Goal: Task Accomplishment & Management: Complete application form

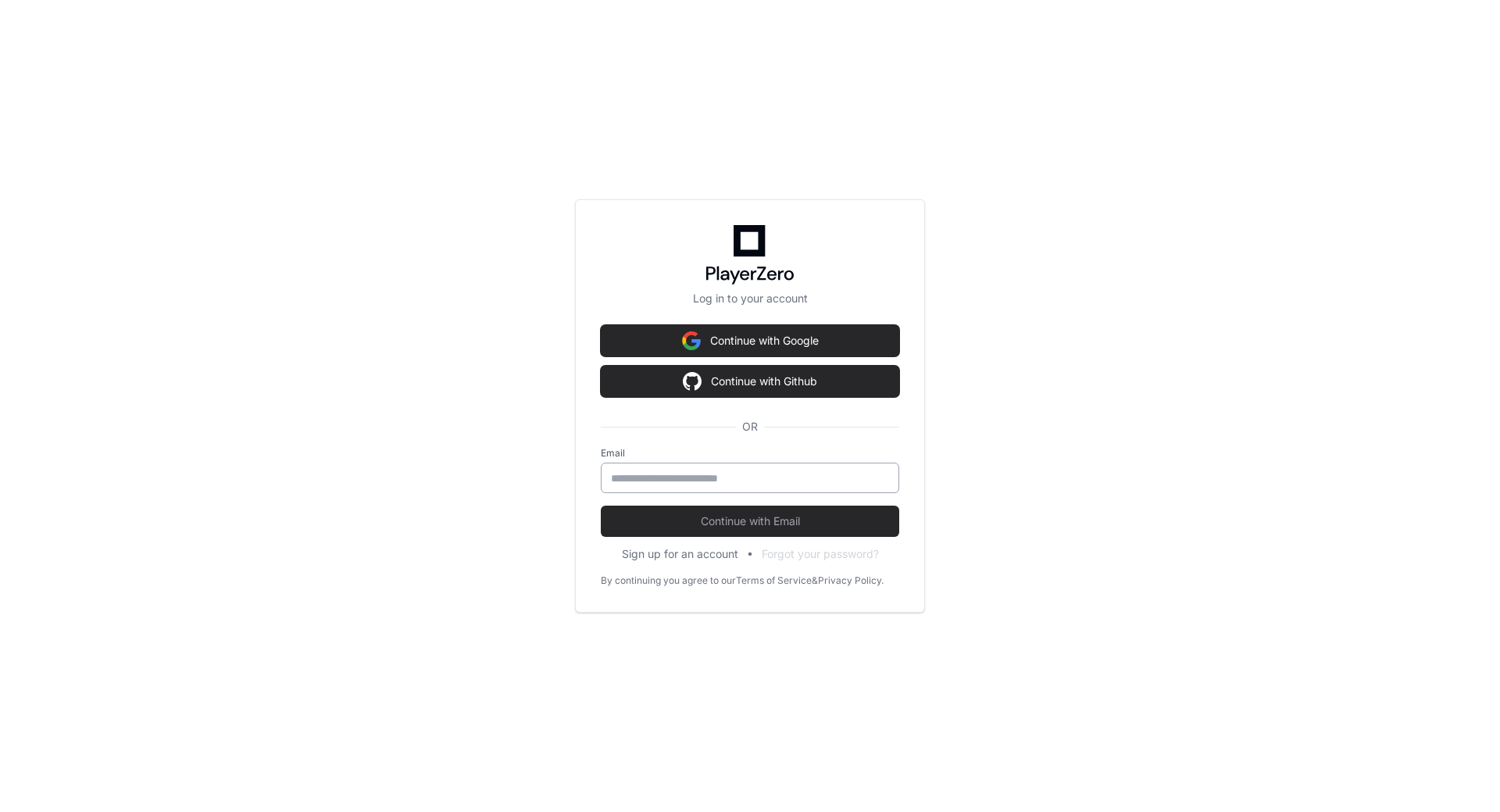
click at [759, 477] on input "email" at bounding box center [750, 477] width 279 height 15
type input "**********"
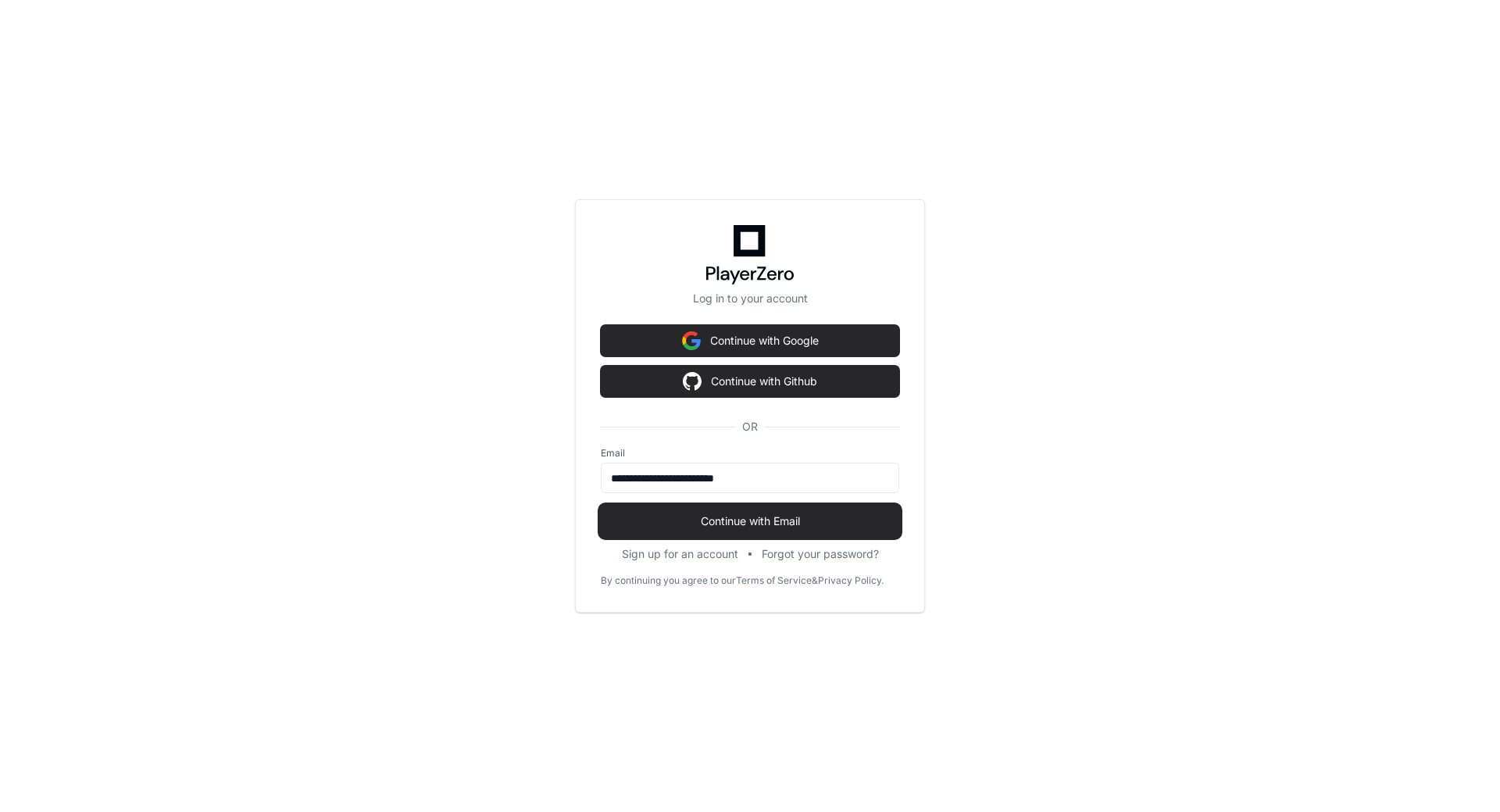
click at [843, 520] on span "Continue with Email" at bounding box center [750, 520] width 299 height 15
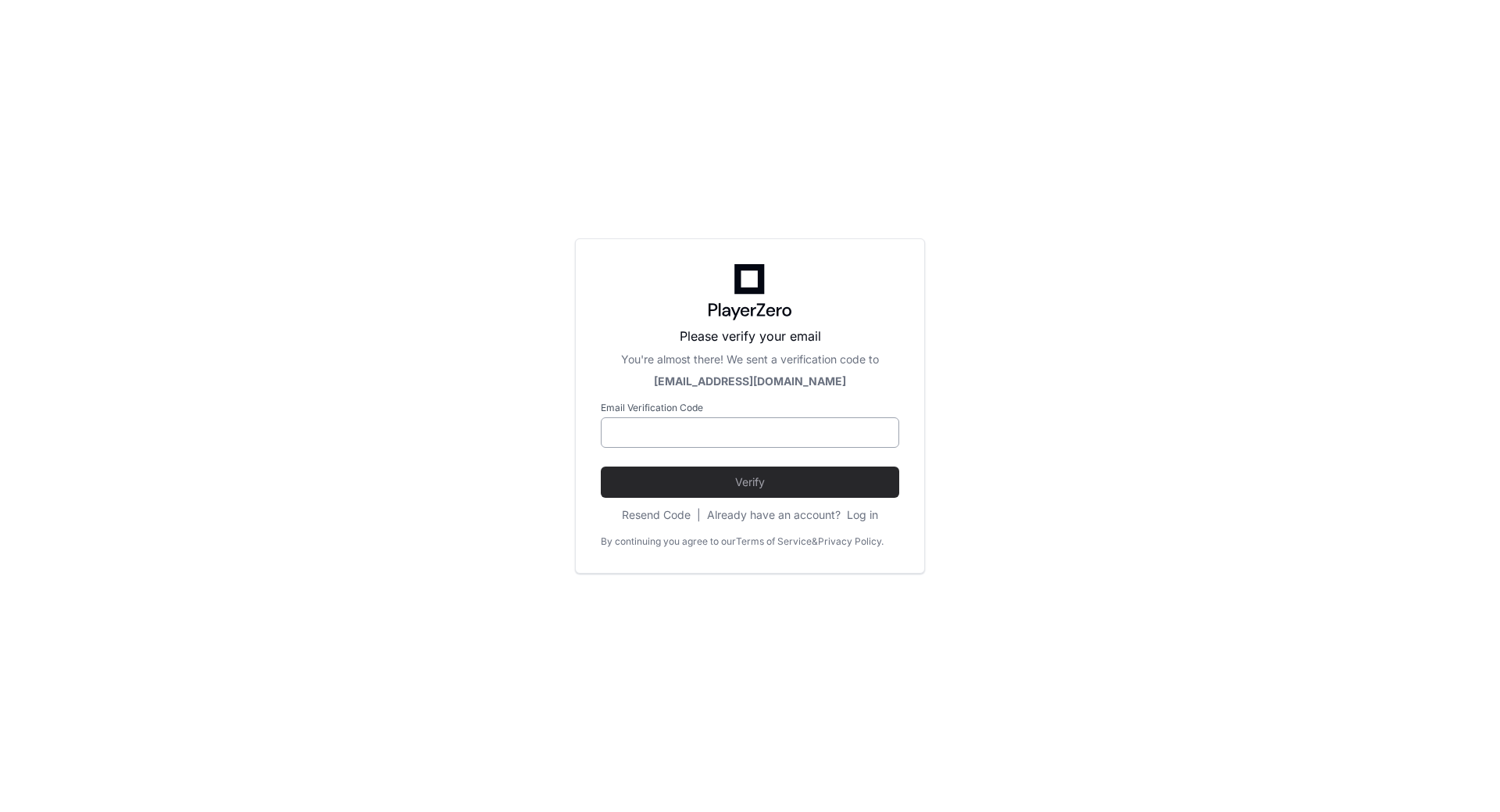
click at [822, 434] on input at bounding box center [750, 432] width 279 height 15
drag, startPoint x: 815, startPoint y: 422, endPoint x: 813, endPoint y: 431, distance: 9.2
click at [815, 422] on div at bounding box center [750, 433] width 299 height 31
click at [813, 431] on input at bounding box center [750, 432] width 279 height 15
paste input "******"
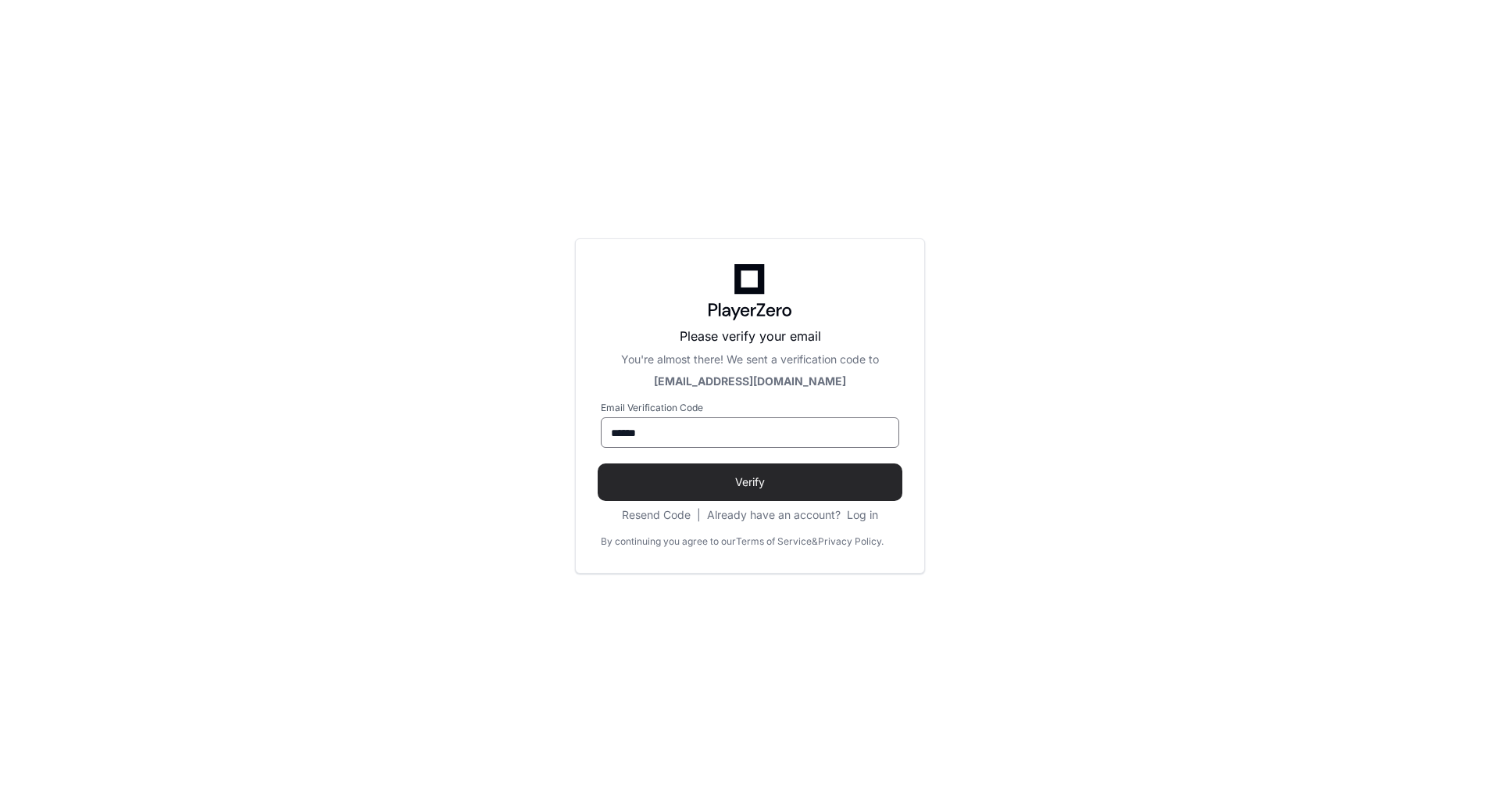
type input "******"
click at [819, 490] on button "Verify" at bounding box center [750, 482] width 299 height 31
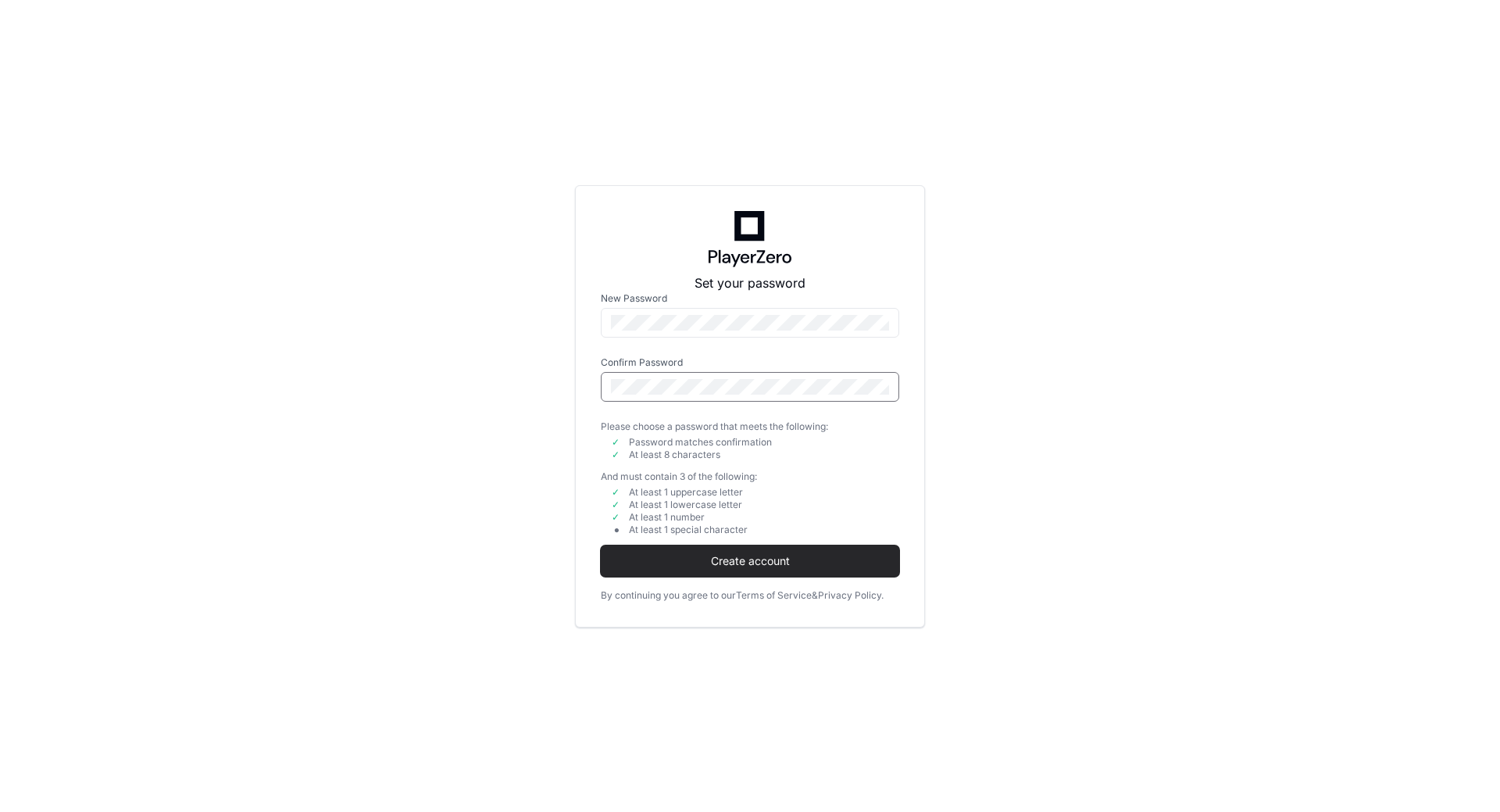
click at [601, 546] on button "Create account" at bounding box center [750, 561] width 299 height 31
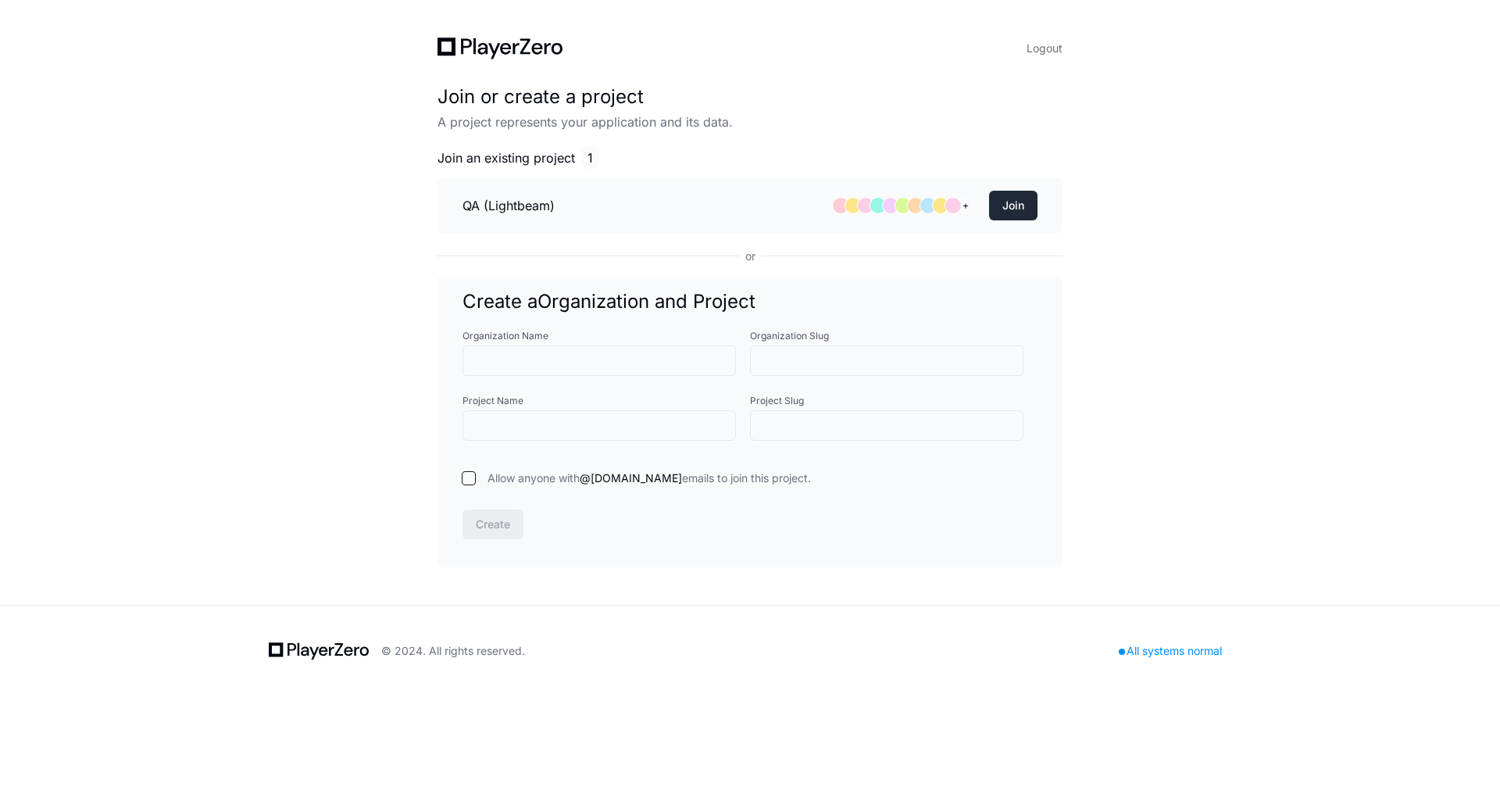
click at [1015, 209] on button "Join" at bounding box center [1014, 205] width 49 height 30
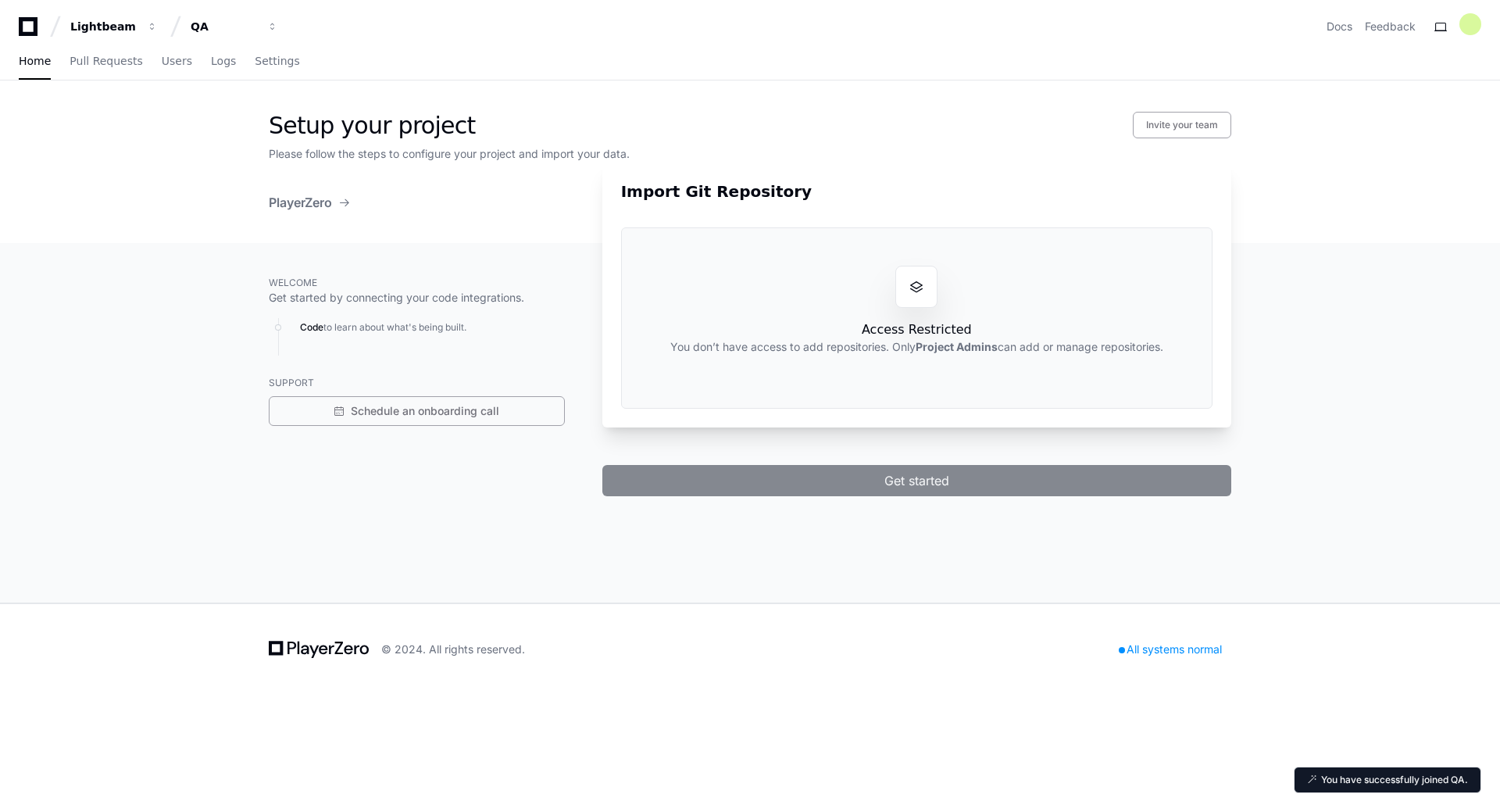
click at [836, 118] on div "Setup your project Invite your team" at bounding box center [750, 126] width 962 height 28
click at [113, 63] on span "Pull Requests" at bounding box center [106, 61] width 72 height 10
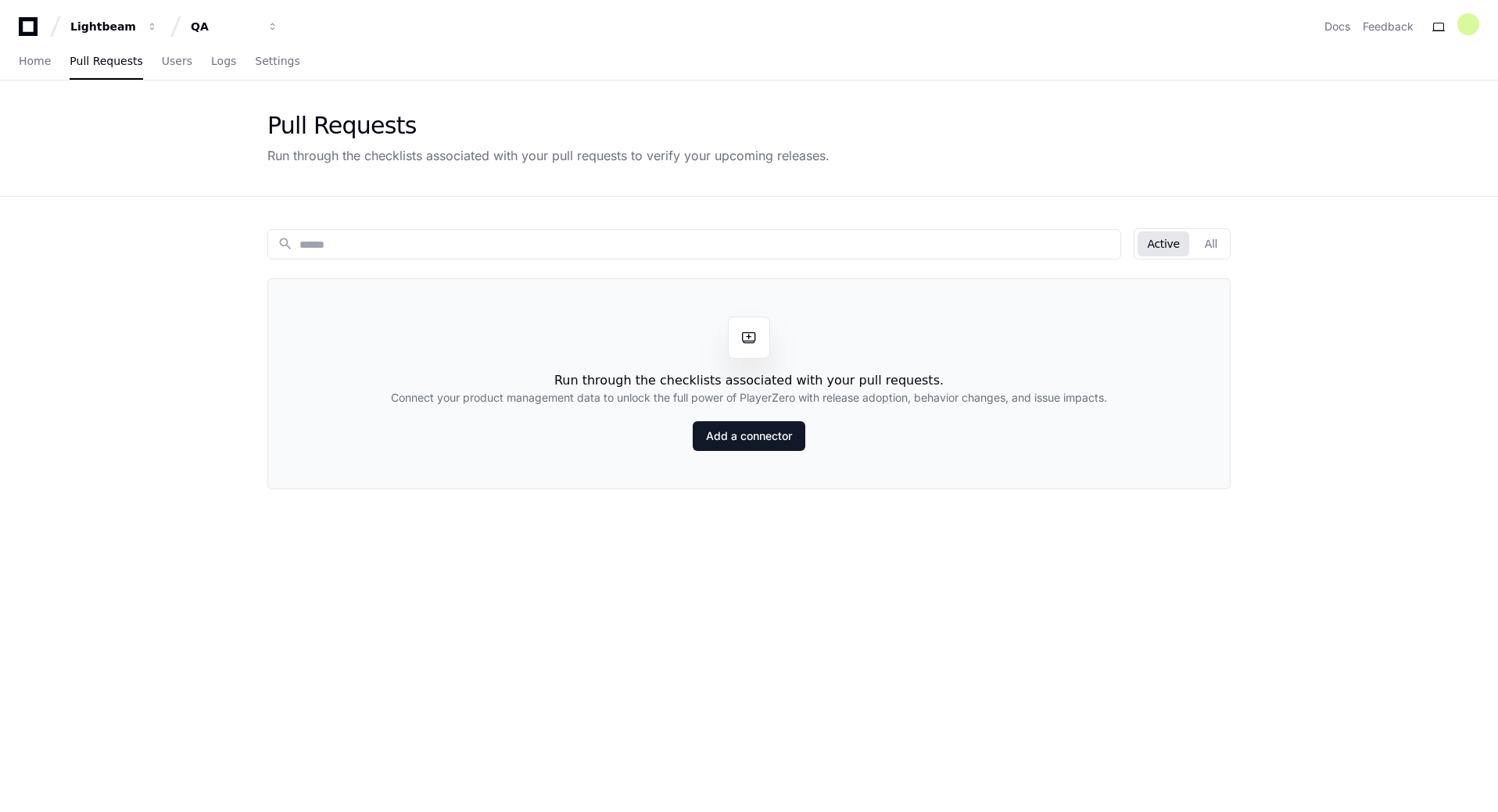
click at [27, 28] on icon at bounding box center [28, 26] width 31 height 19
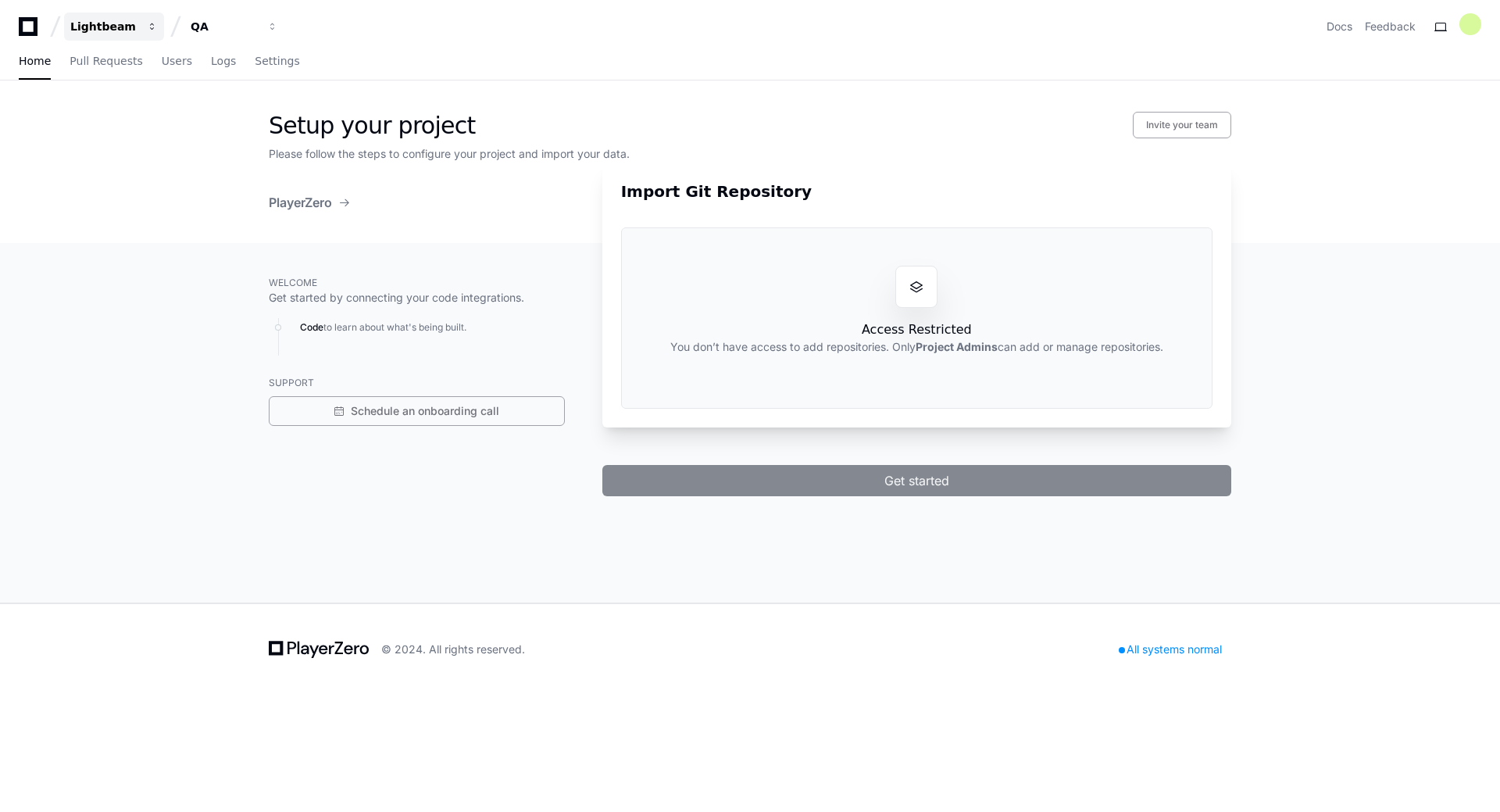
click at [111, 31] on div "Lightbeam" at bounding box center [104, 26] width 67 height 15
click at [616, 114] on div "Setup your project Invite your team" at bounding box center [750, 126] width 962 height 28
click at [343, 201] on span at bounding box center [344, 202] width 12 height 12
click at [108, 63] on span "Pull Requests" at bounding box center [106, 61] width 72 height 10
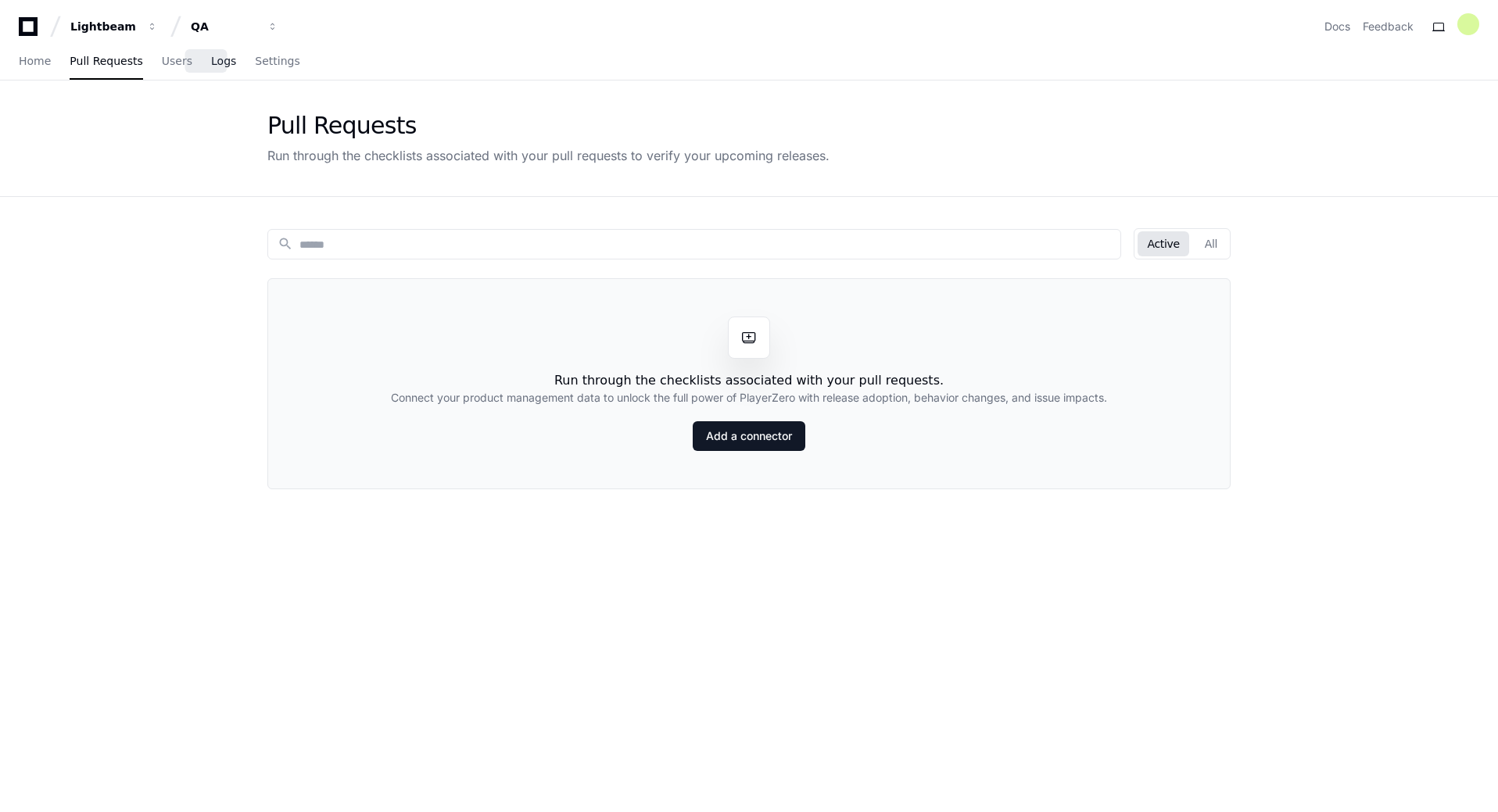
click at [216, 63] on span "Logs" at bounding box center [223, 61] width 25 height 10
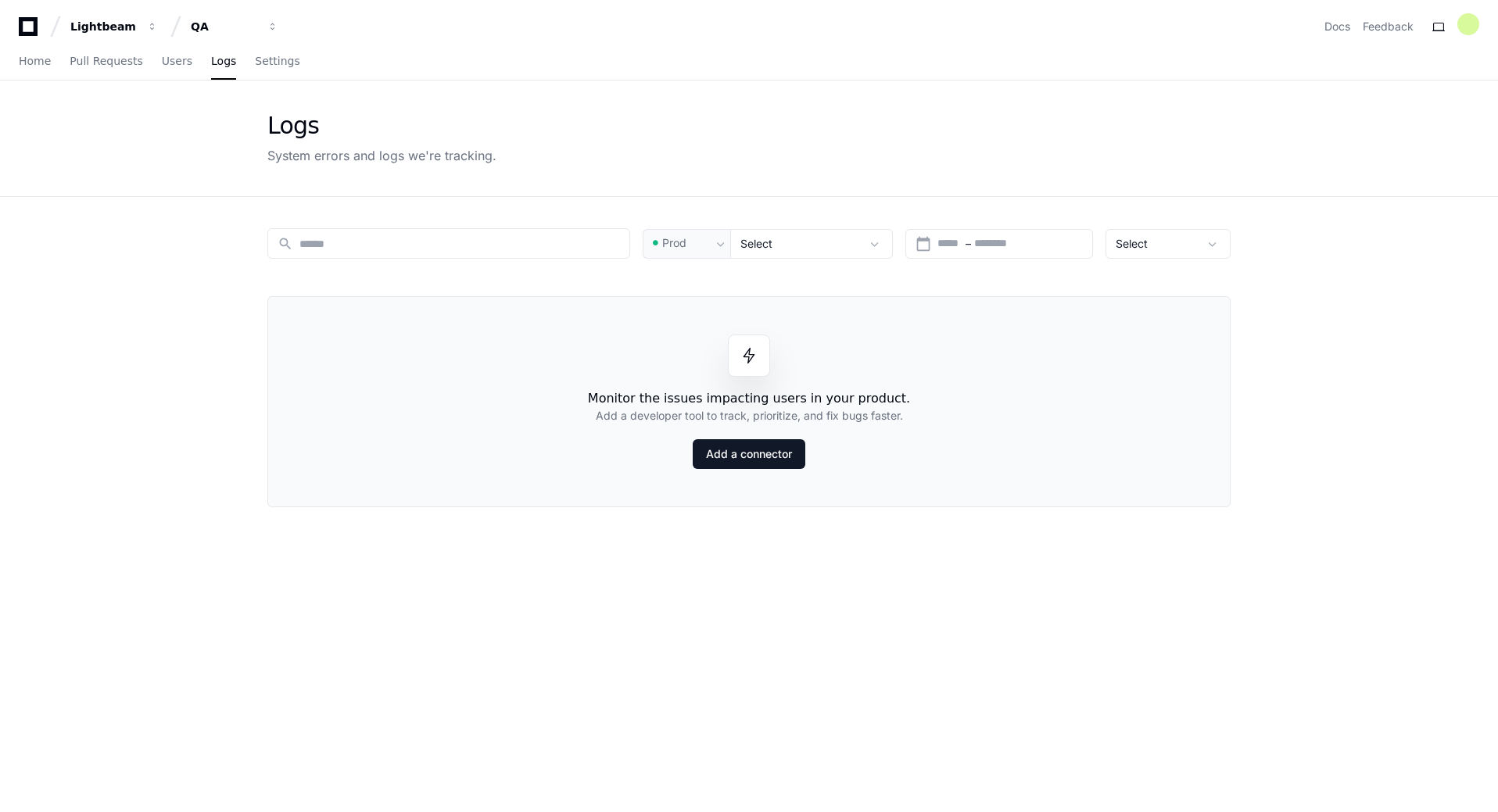
click at [28, 37] on div "Lightbeam QA" at bounding box center [151, 26] width 266 height 28
click at [31, 30] on icon at bounding box center [28, 26] width 31 height 19
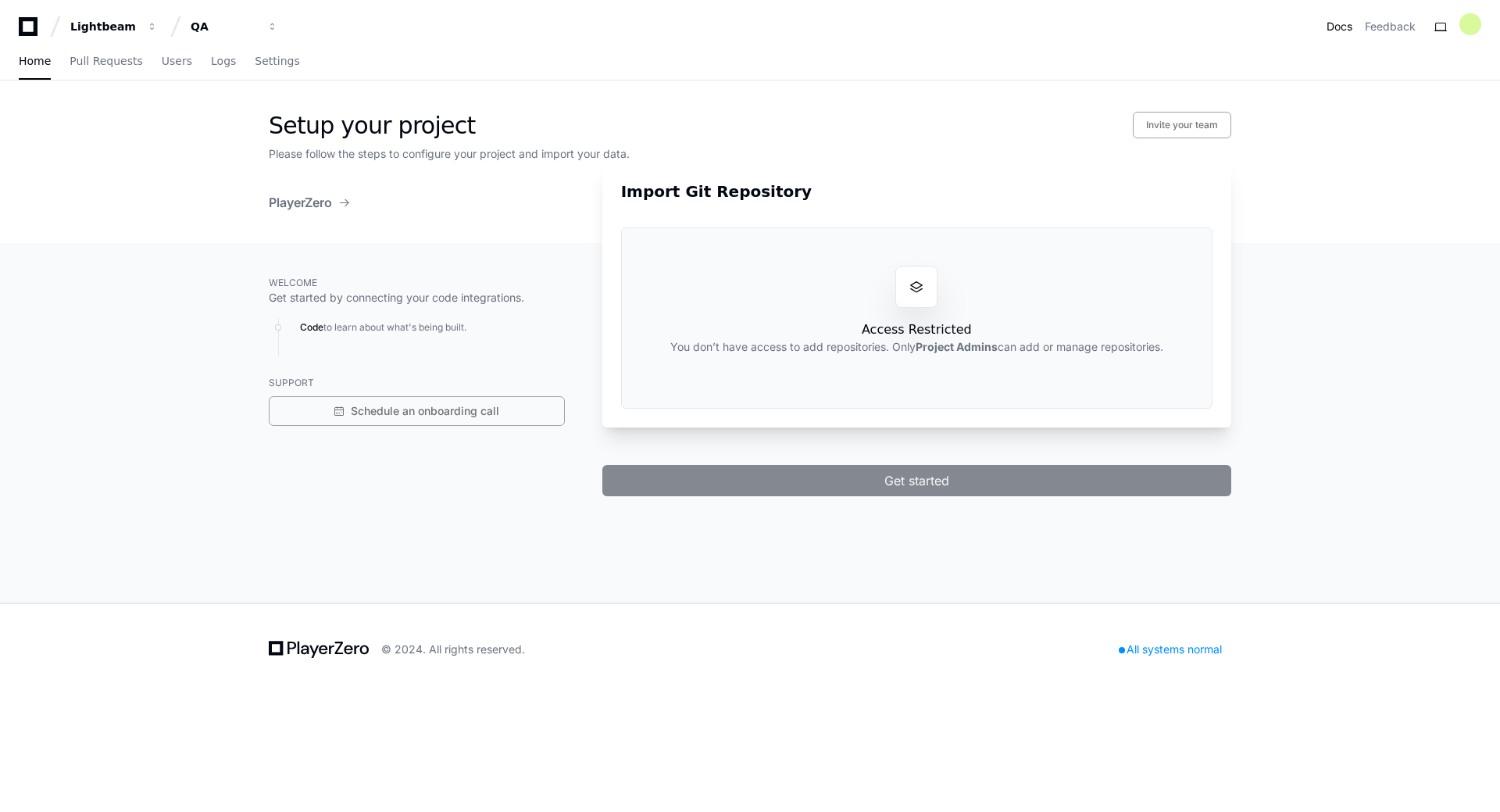
click at [1347, 30] on link "Docs" at bounding box center [1340, 26] width 26 height 15
click at [1471, 28] on div at bounding box center [1470, 24] width 22 height 22
click at [1438, 23] on button at bounding box center [1441, 26] width 25 height 25
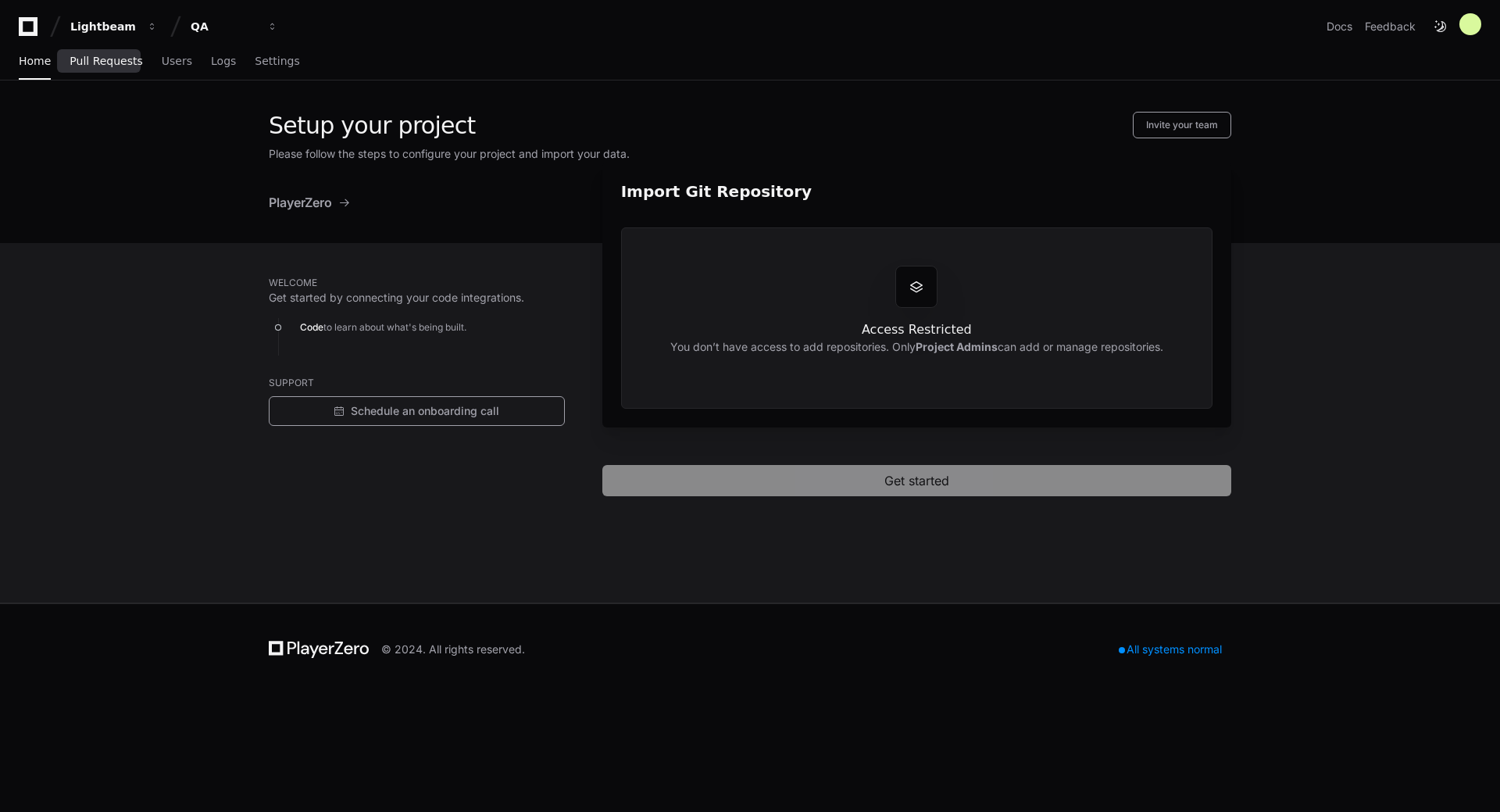
click at [116, 57] on span "Pull Requests" at bounding box center [106, 61] width 72 height 10
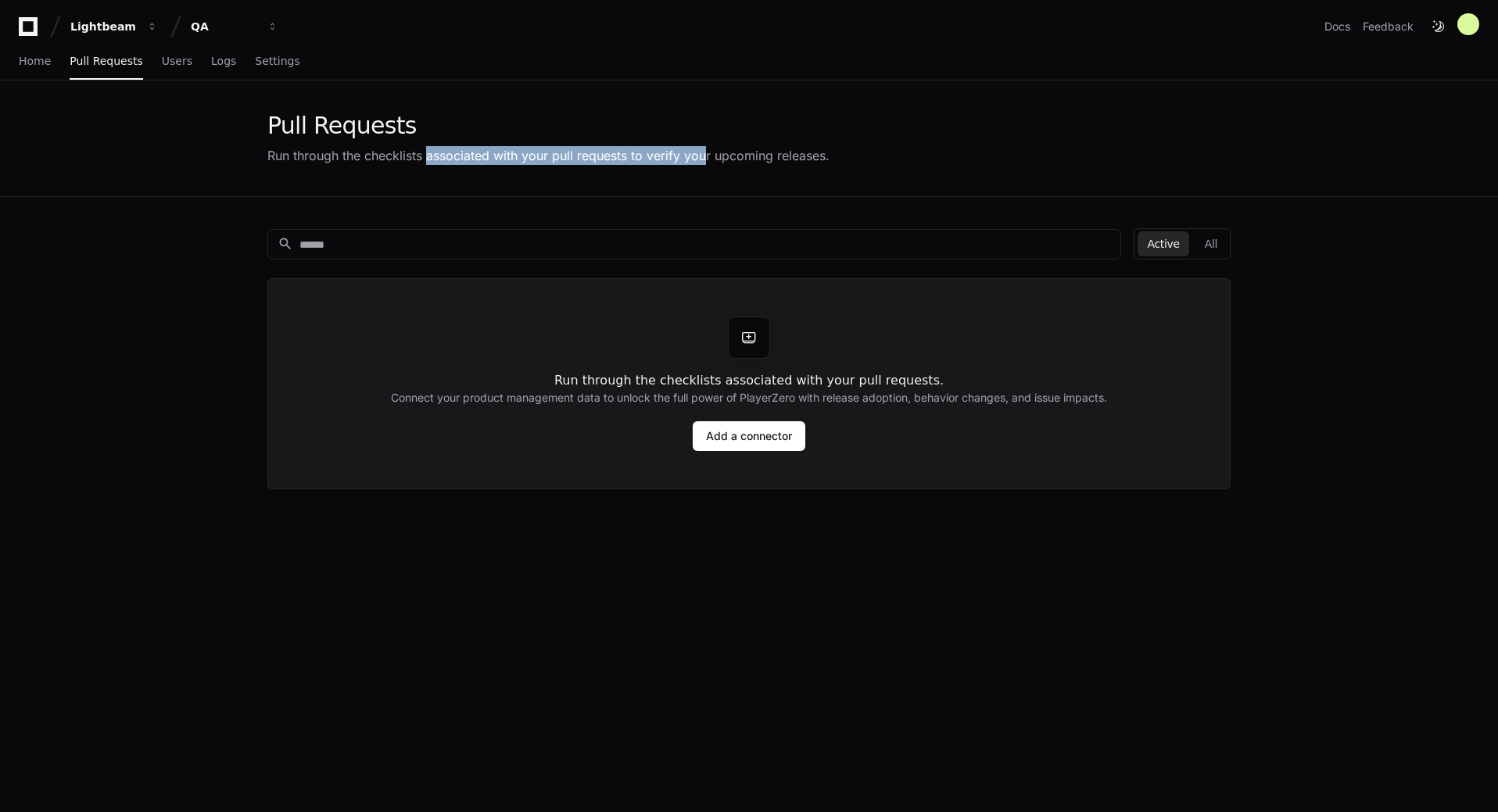
drag, startPoint x: 423, startPoint y: 155, endPoint x: 712, endPoint y: 152, distance: 289.0
click at [712, 152] on div "Run through the checklists associated with your pull requests to verify your up…" at bounding box center [548, 155] width 562 height 19
click at [458, 250] on input at bounding box center [705, 244] width 812 height 15
click at [920, 151] on div "Pull Requests Run through the checklists associated with your pull requests to …" at bounding box center [748, 138] width 963 height 53
click at [137, 26] on div "QA" at bounding box center [104, 26] width 67 height 15
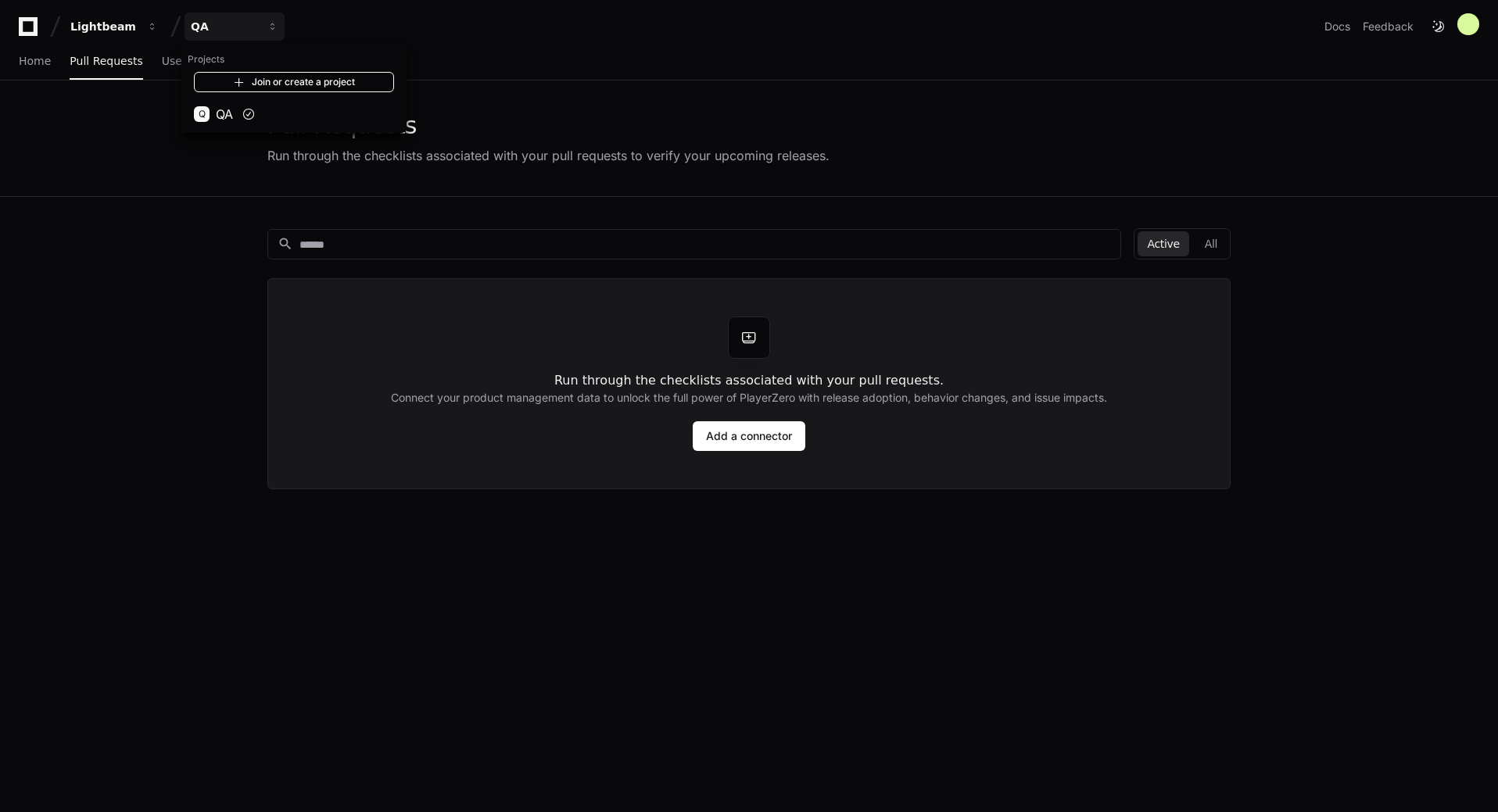
click at [279, 84] on link "Join or create a project" at bounding box center [294, 82] width 200 height 20
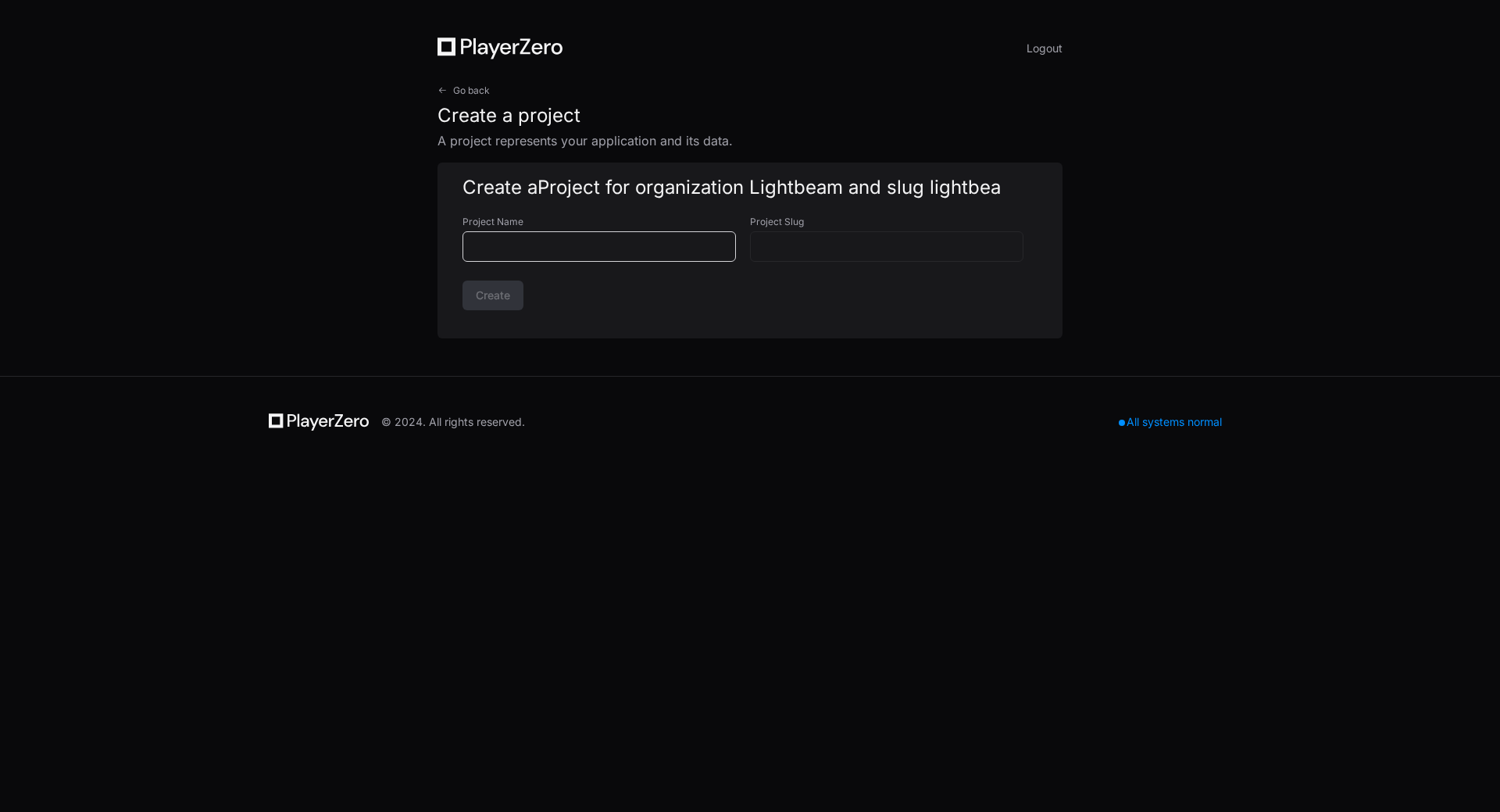
click at [667, 244] on input "Project Name" at bounding box center [599, 246] width 253 height 15
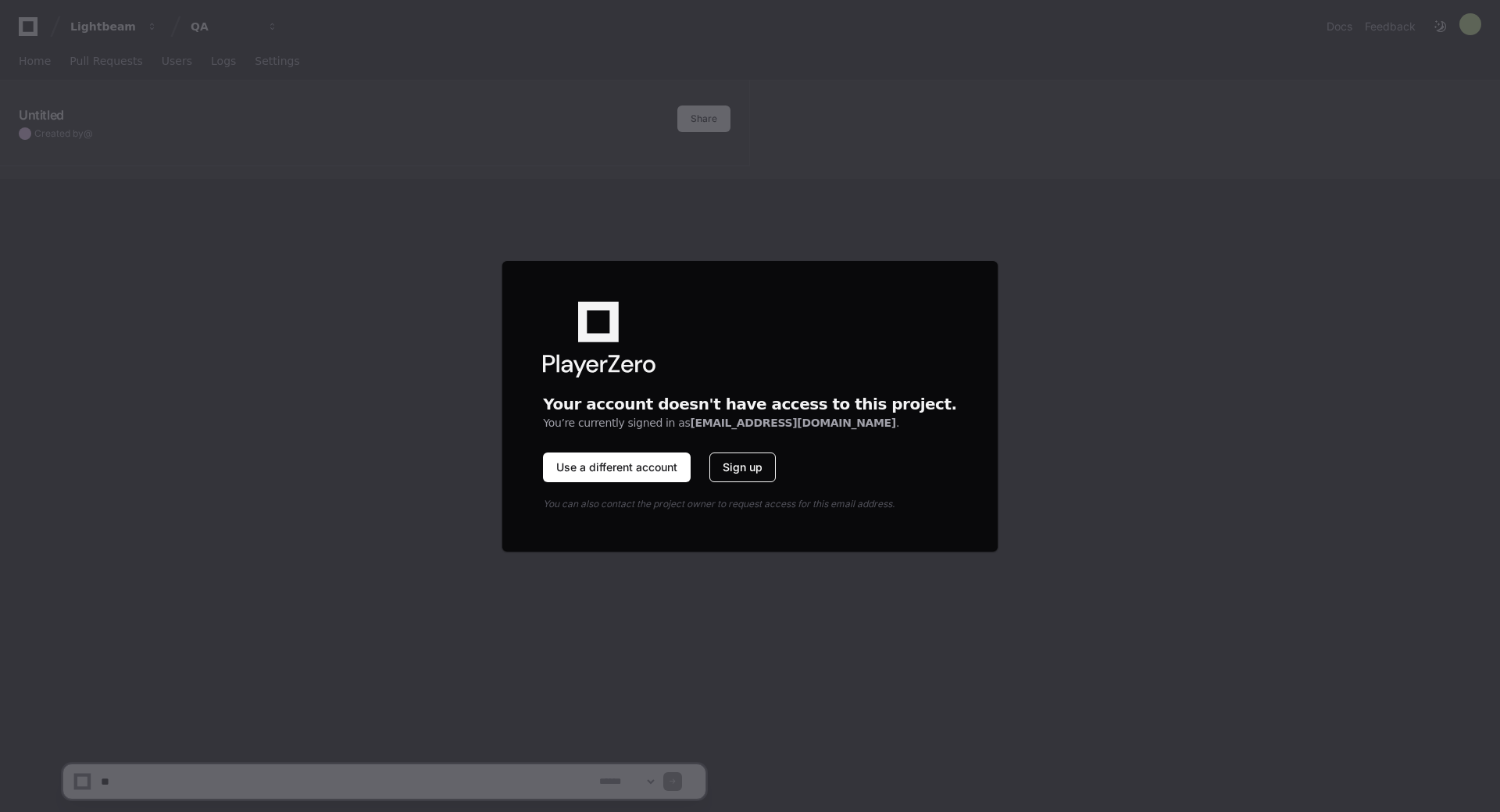
click at [776, 468] on button "Sign up" at bounding box center [743, 467] width 67 height 30
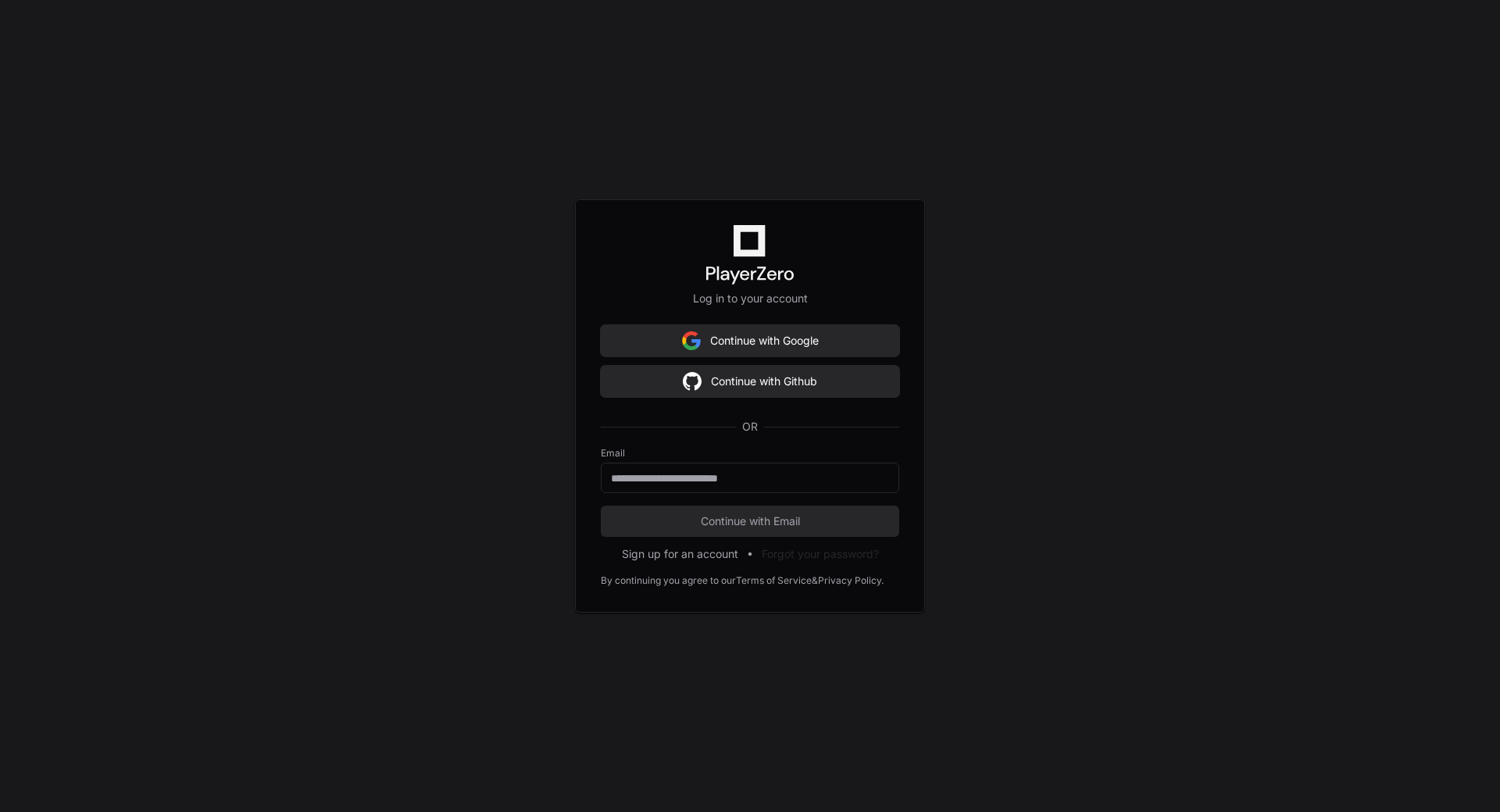
click at [437, 371] on div "Log in to your account Continue with Google Continue with Github OR Email Conti…" at bounding box center [750, 406] width 1500 height 812
click at [783, 475] on input "email" at bounding box center [750, 477] width 279 height 15
type input "**********"
click at [796, 514] on span "Continue with Email" at bounding box center [750, 520] width 299 height 15
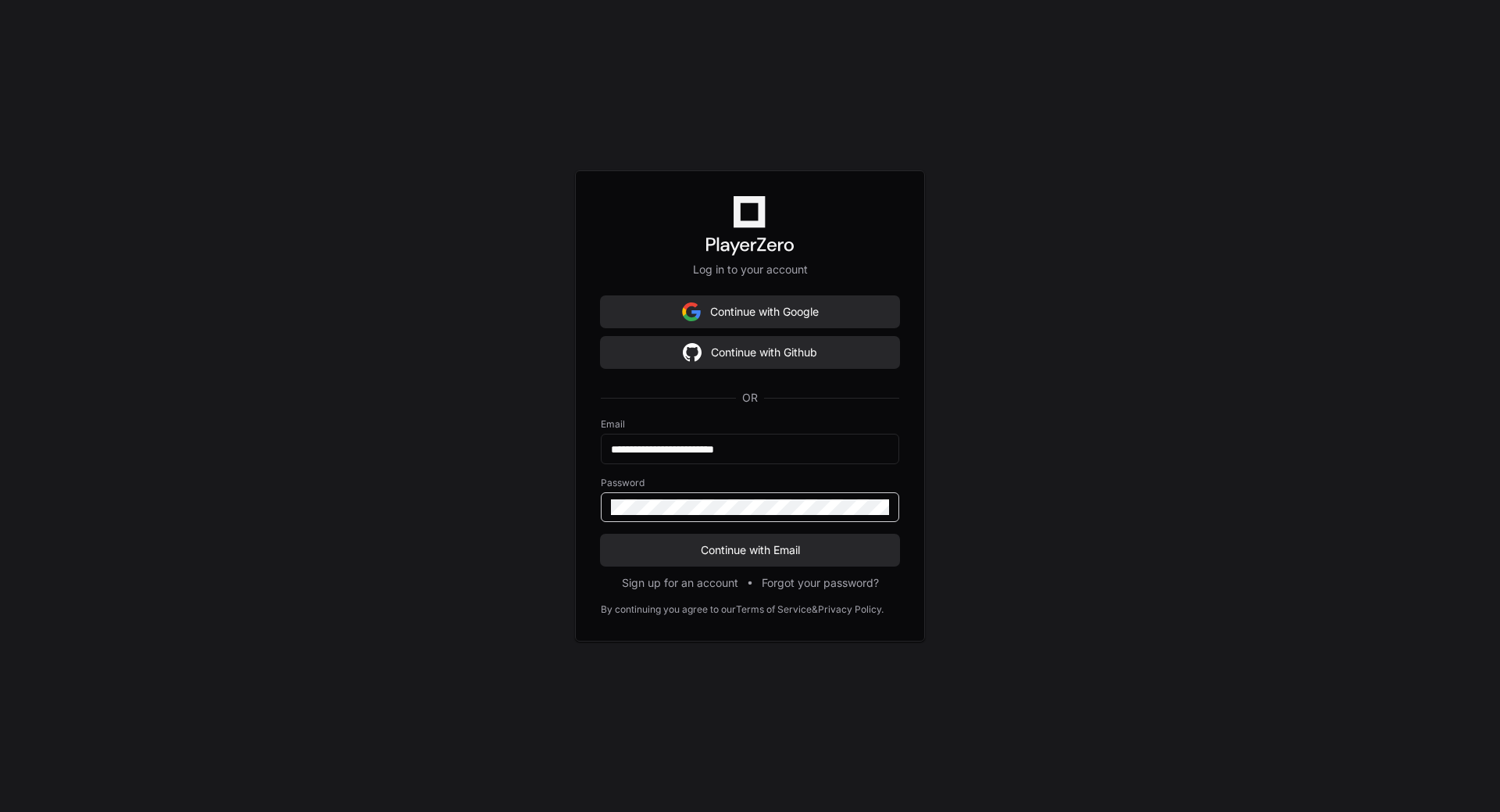
click at [601, 534] on button "Continue with Email" at bounding box center [750, 550] width 299 height 31
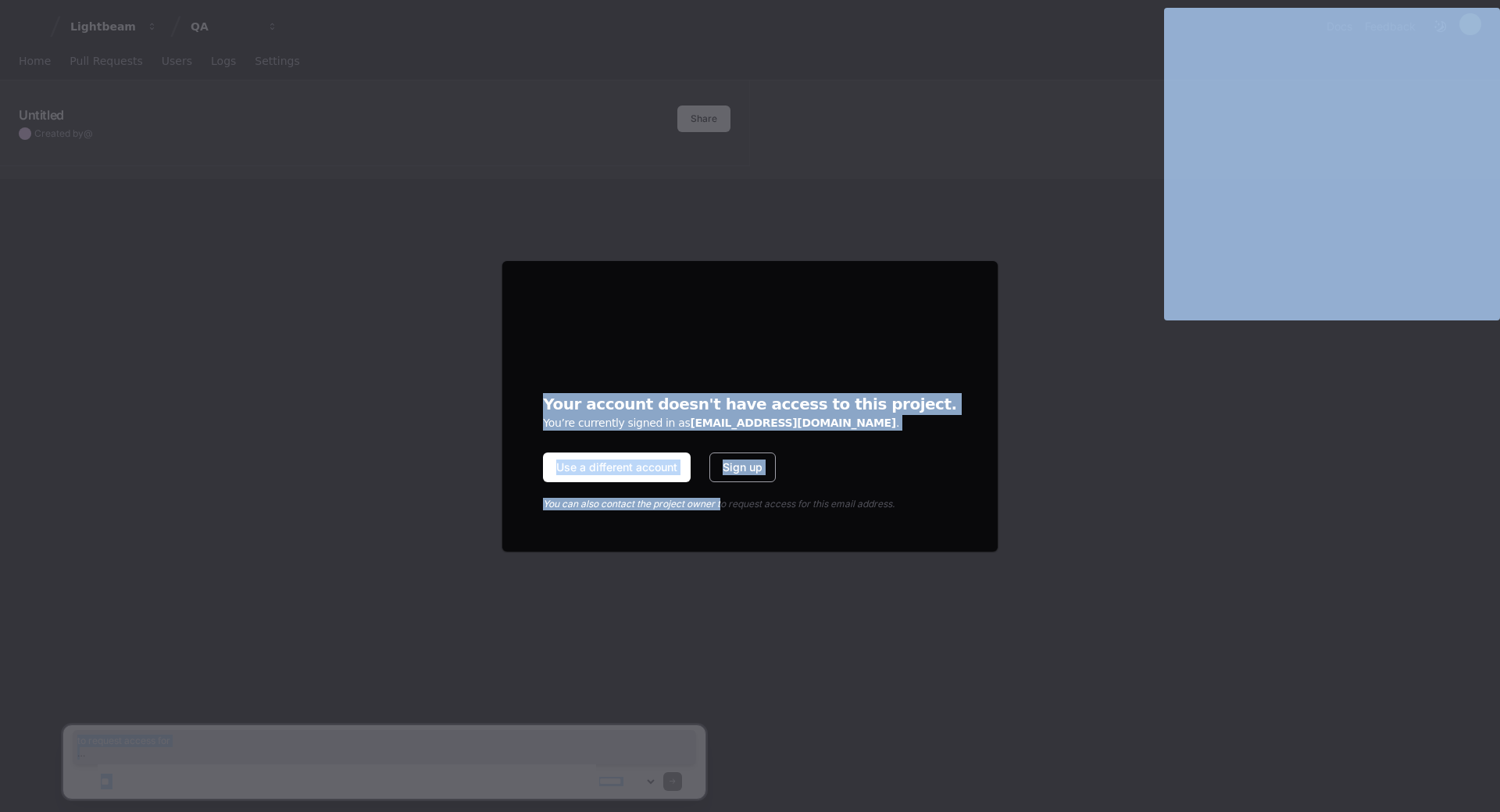
drag, startPoint x: 748, startPoint y: 505, endPoint x: 1048, endPoint y: 572, distance: 307.4
click at [1048, 572] on body "**********" at bounding box center [750, 406] width 1500 height 812
click at [1048, 572] on div "**********" at bounding box center [750, 406] width 1500 height 812
